Goal: Communication & Community: Answer question/provide support

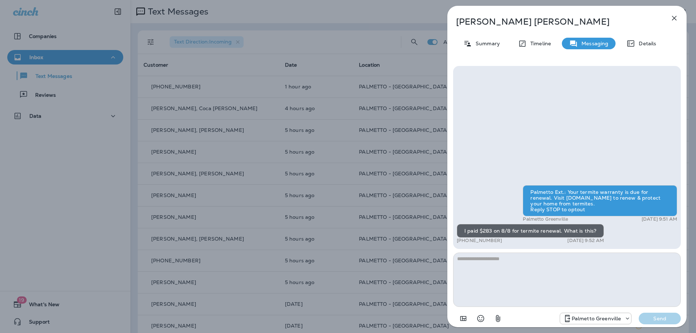
click at [349, 105] on div "[PERSON_NAME] Summary Timeline Messaging Details Palmetto Ext.: Your termite wa…" at bounding box center [348, 166] width 696 height 333
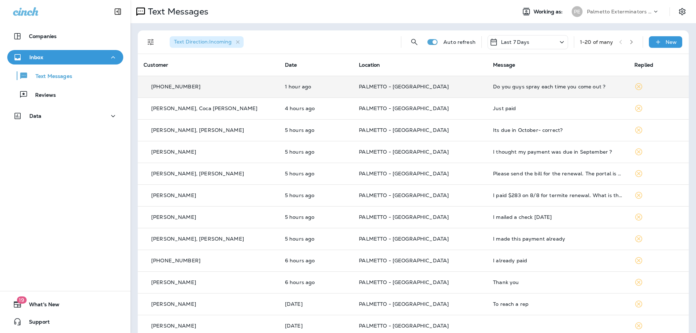
click at [427, 86] on p "PALMETTO - [GEOGRAPHIC_DATA]" at bounding box center [420, 87] width 122 height 6
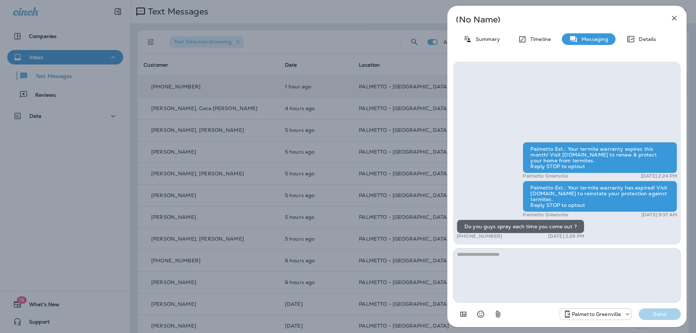
click at [390, 91] on div "(No Name) Summary Timeline Messaging Details Palmetto Ext.: Your termite warran…" at bounding box center [348, 166] width 696 height 333
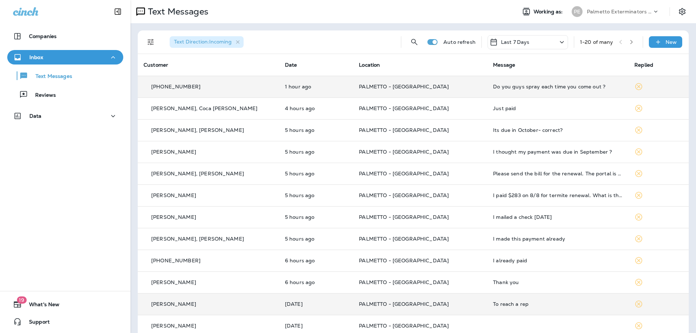
click at [456, 303] on p "PALMETTO - [GEOGRAPHIC_DATA]" at bounding box center [420, 304] width 122 height 6
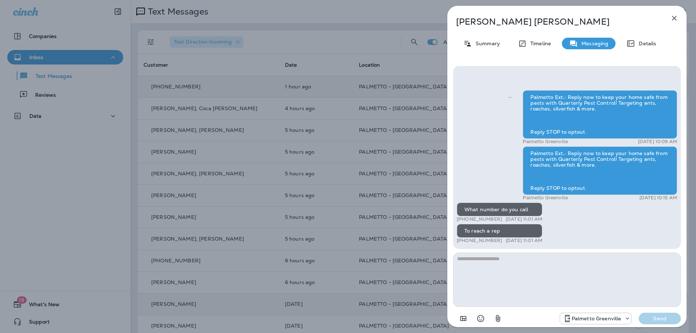
click at [488, 275] on textarea at bounding box center [567, 280] width 228 height 54
type textarea "**********"
click at [652, 320] on p "Send" at bounding box center [659, 318] width 30 height 7
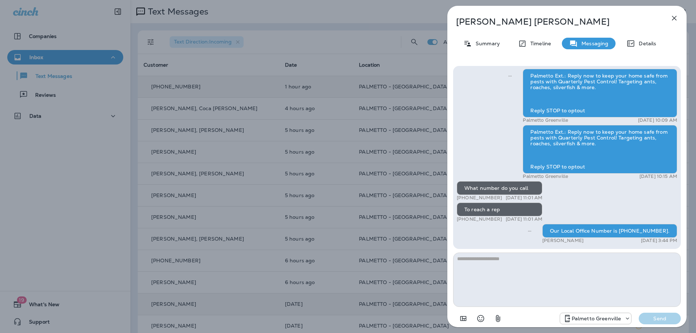
click at [342, 202] on div "[PERSON_NAME] Summary Timeline Messaging Details Palmetto Ext.: Reply now to ke…" at bounding box center [348, 166] width 696 height 333
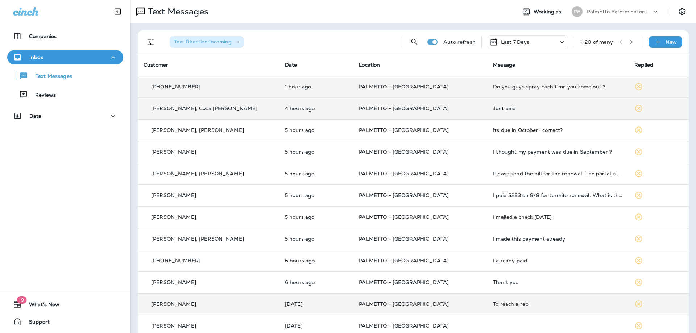
click at [440, 116] on td "PALMETTO - [GEOGRAPHIC_DATA]" at bounding box center [420, 108] width 134 height 22
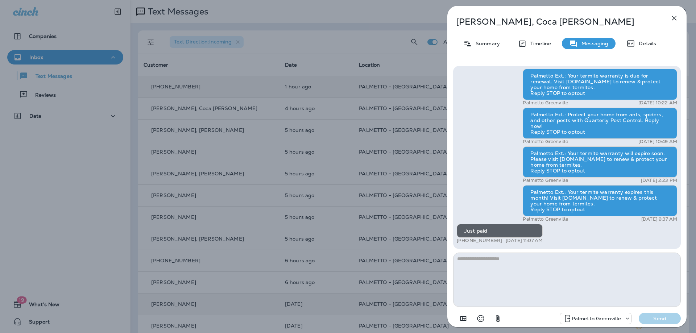
click at [429, 124] on div "[PERSON_NAME], Coca [PERSON_NAME] Summary Timeline Messaging Details Palmetto E…" at bounding box center [348, 166] width 696 height 333
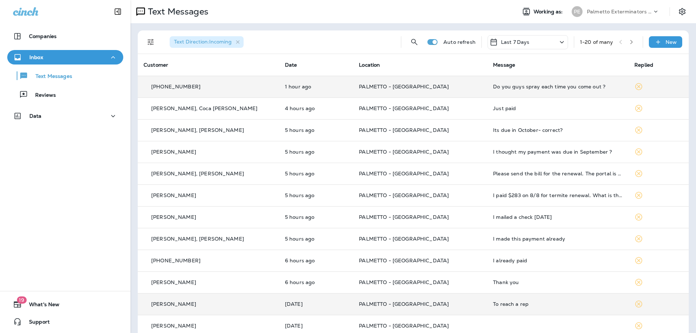
click at [457, 86] on p "PALMETTO - [GEOGRAPHIC_DATA]" at bounding box center [420, 87] width 122 height 6
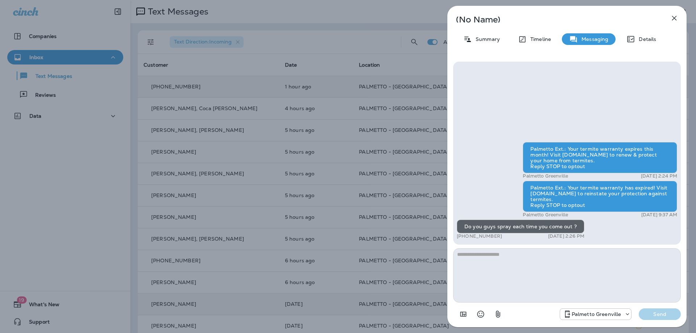
click at [510, 261] on textarea at bounding box center [567, 275] width 228 height 54
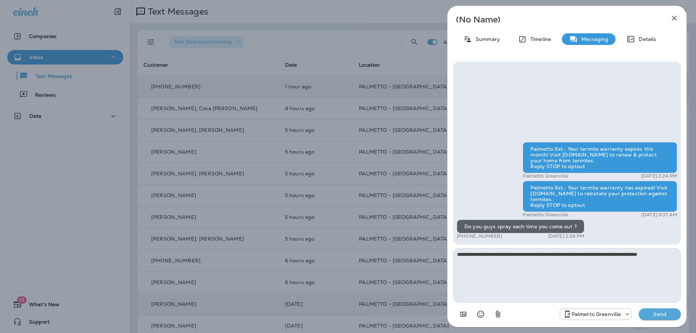
type textarea "**********"
click at [663, 313] on p "Send" at bounding box center [659, 314] width 30 height 7
